Goal: Find specific page/section: Find specific page/section

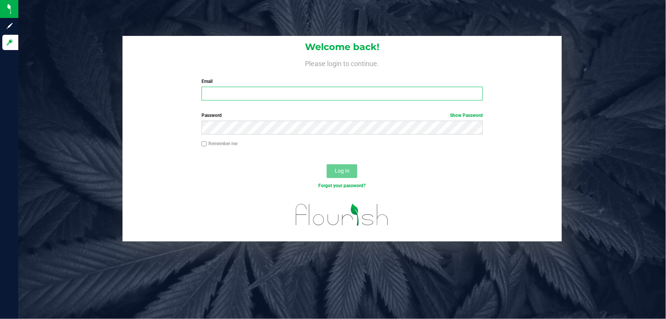
click at [204, 88] on input "Email" at bounding box center [342, 94] width 282 height 14
type input "[EMAIL_ADDRESS][DOMAIN_NAME]"
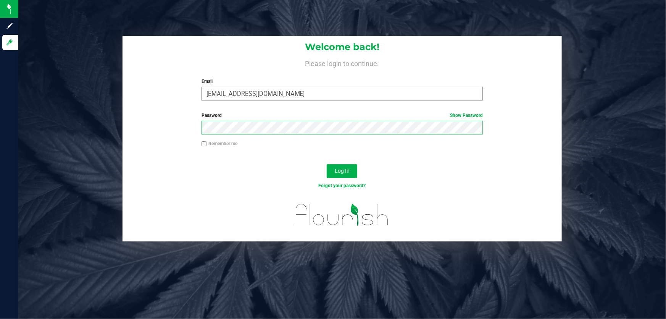
click at [327, 164] on button "Log In" at bounding box center [342, 171] width 31 height 14
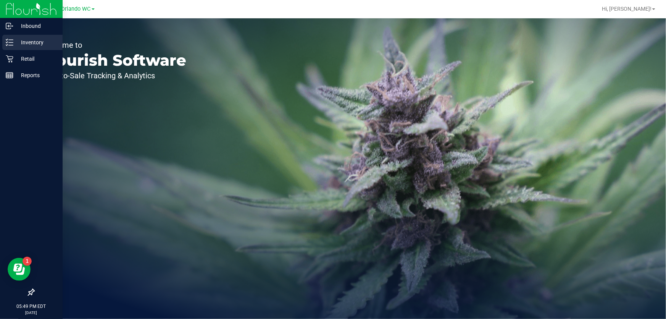
click at [13, 44] on icon at bounding box center [10, 43] width 8 height 8
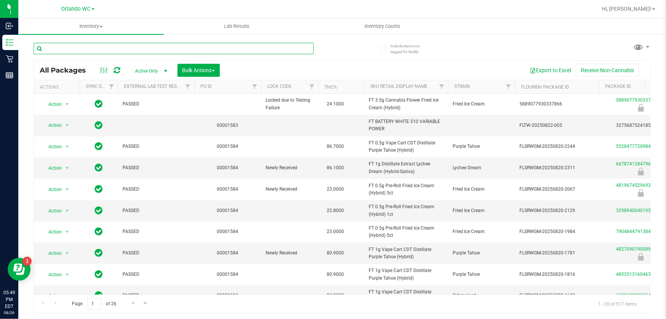
click at [97, 52] on input "text" at bounding box center [174, 48] width 280 height 11
type input "gpe"
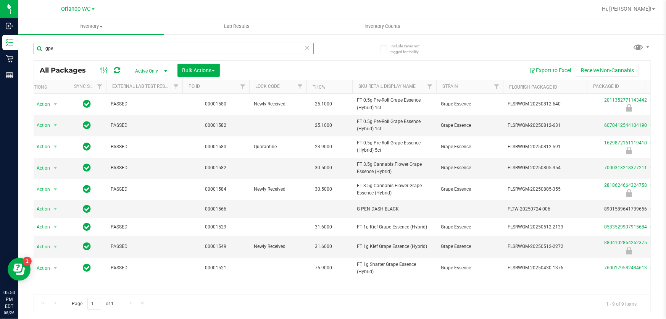
scroll to position [0, 6]
